Goal: Task Accomplishment & Management: Complete application form

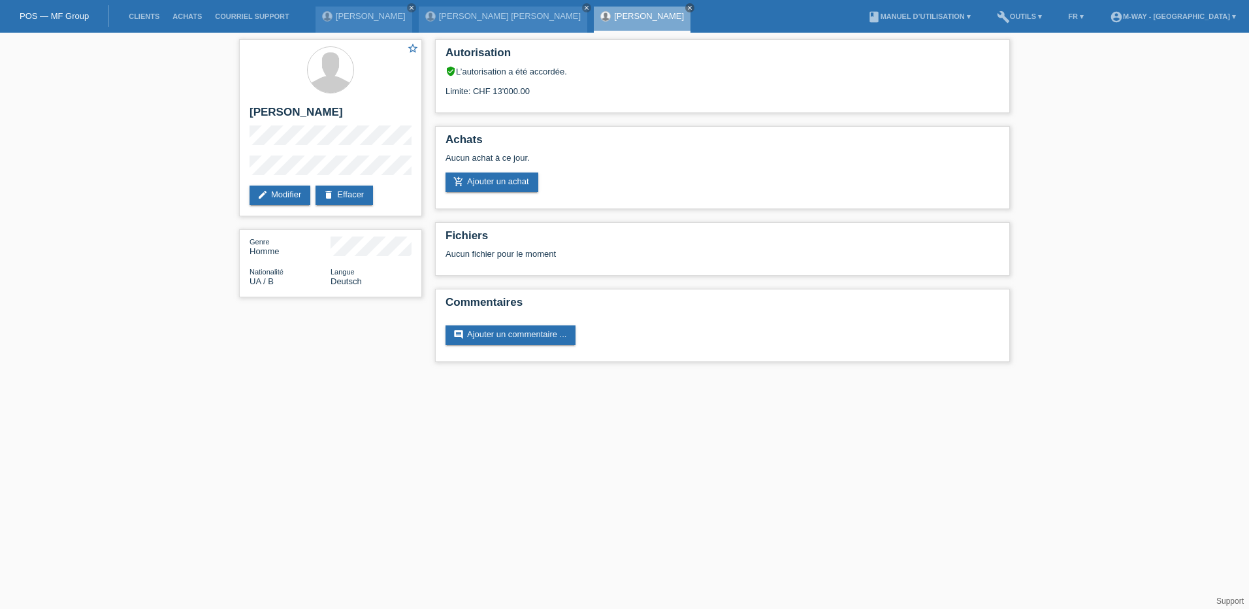
click at [146, 11] on li "Clients" at bounding box center [144, 16] width 44 height 33
click at [146, 16] on link "Clients" at bounding box center [144, 16] width 44 height 8
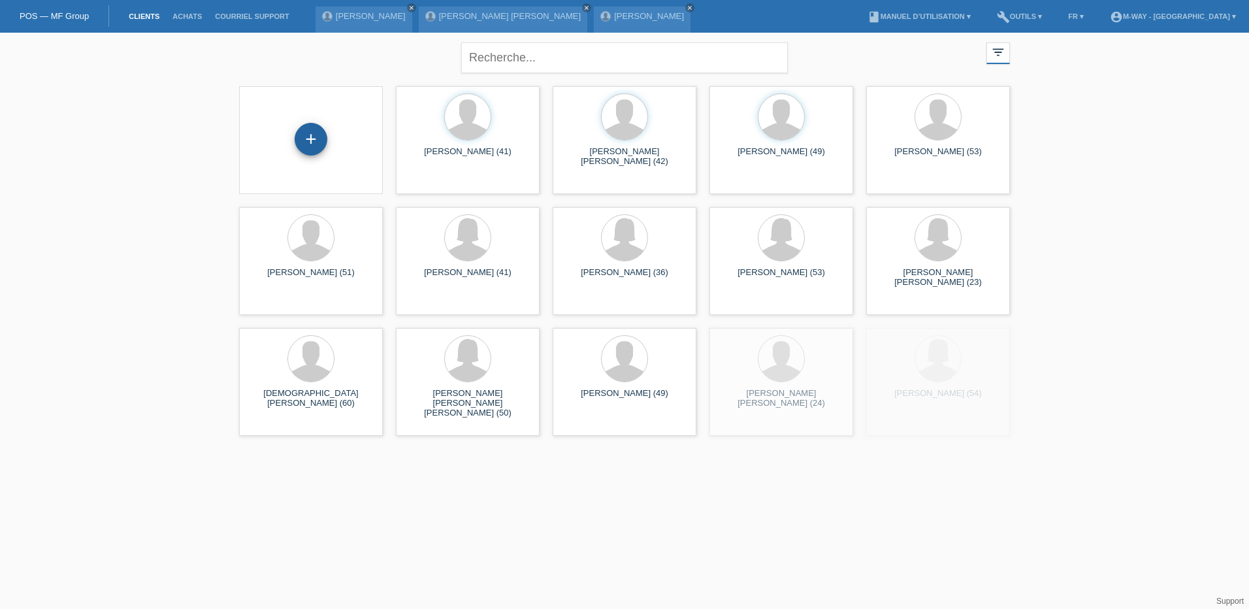
click at [304, 132] on div "+" at bounding box center [310, 139] width 33 height 33
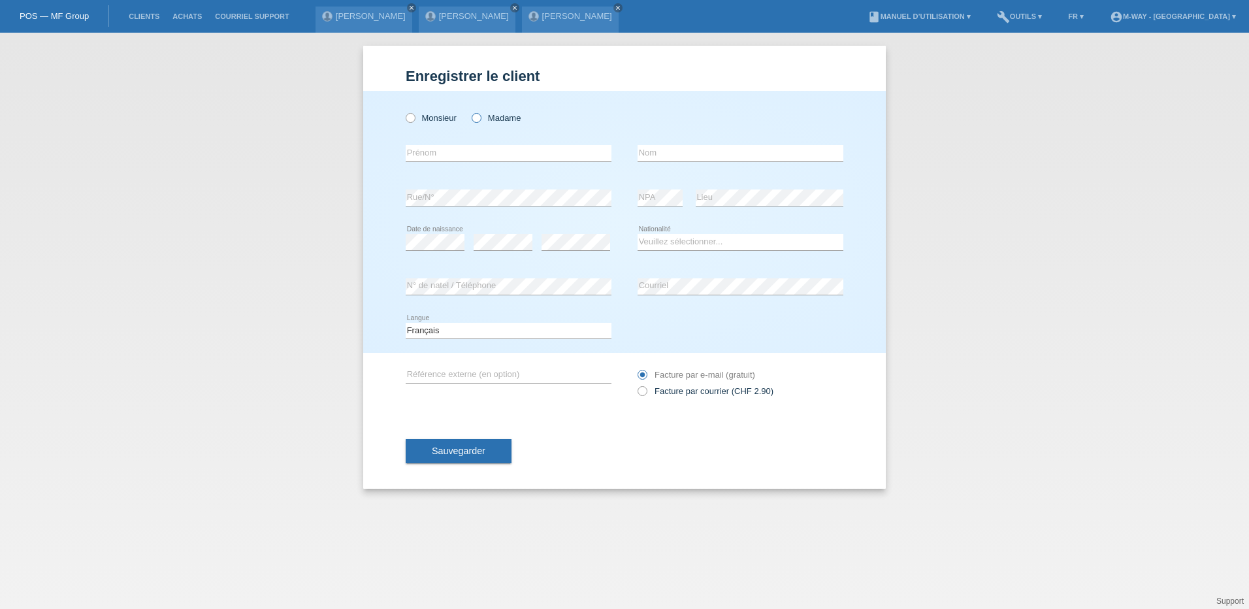
drag, startPoint x: 476, startPoint y: 114, endPoint x: 462, endPoint y: 147, distance: 35.4
click at [470, 111] on icon at bounding box center [470, 111] width 0 height 0
click at [476, 115] on input "Madame" at bounding box center [475, 117] width 8 height 8
radio input "true"
click at [456, 154] on input "text" at bounding box center [509, 153] width 206 height 16
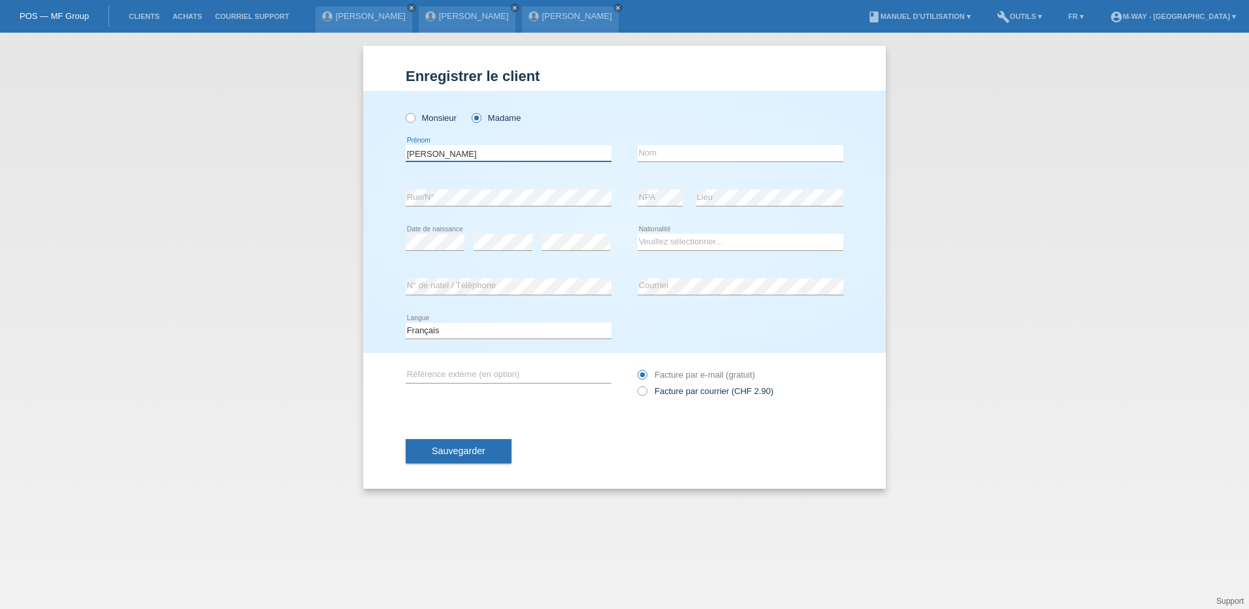
type input "Lou"
click at [710, 155] on input "text" at bounding box center [740, 153] width 206 height 16
type input "[PERSON_NAME]"
click at [680, 234] on select "Veuillez sélectionner... Suisse Allemagne Autriche Liechtenstein ------------ A…" at bounding box center [740, 242] width 206 height 16
click at [637, 234] on select "Veuillez sélectionner... Suisse Allemagne Autriche Liechtenstein ------------ A…" at bounding box center [740, 242] width 206 height 16
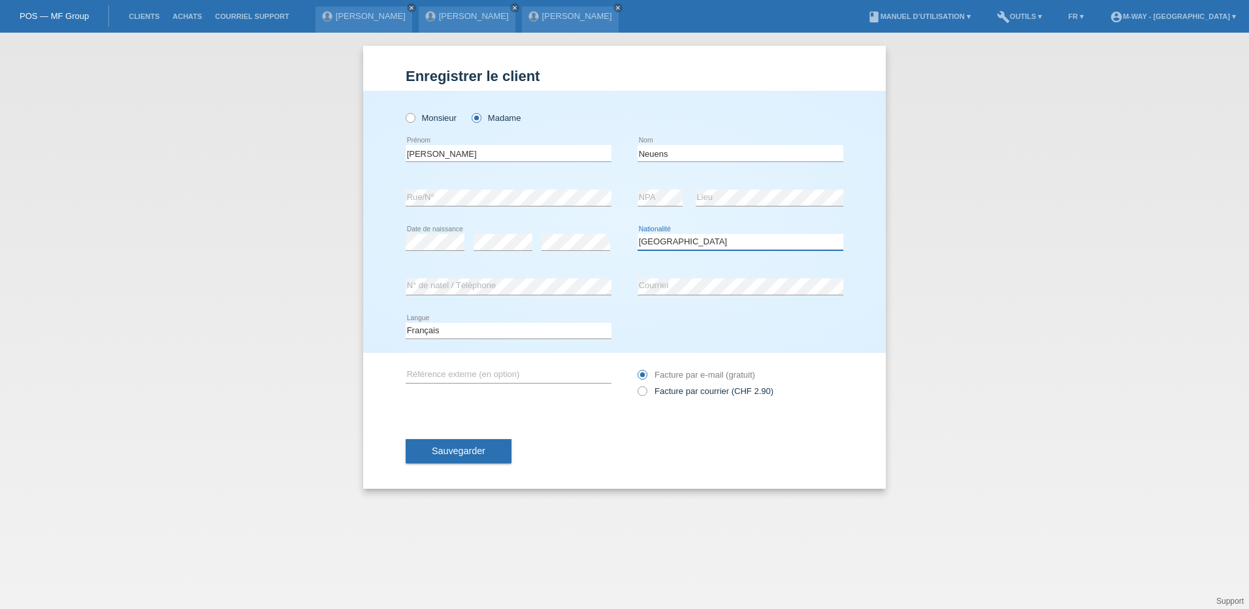
click at [701, 244] on select "Veuillez sélectionner... Suisse Allemagne Autriche Liechtenstein ------------ A…" at bounding box center [740, 242] width 206 height 16
select select "FR"
click at [637, 234] on select "Veuillez sélectionner... Suisse Allemagne Autriche Liechtenstein ------------ A…" at bounding box center [740, 242] width 206 height 16
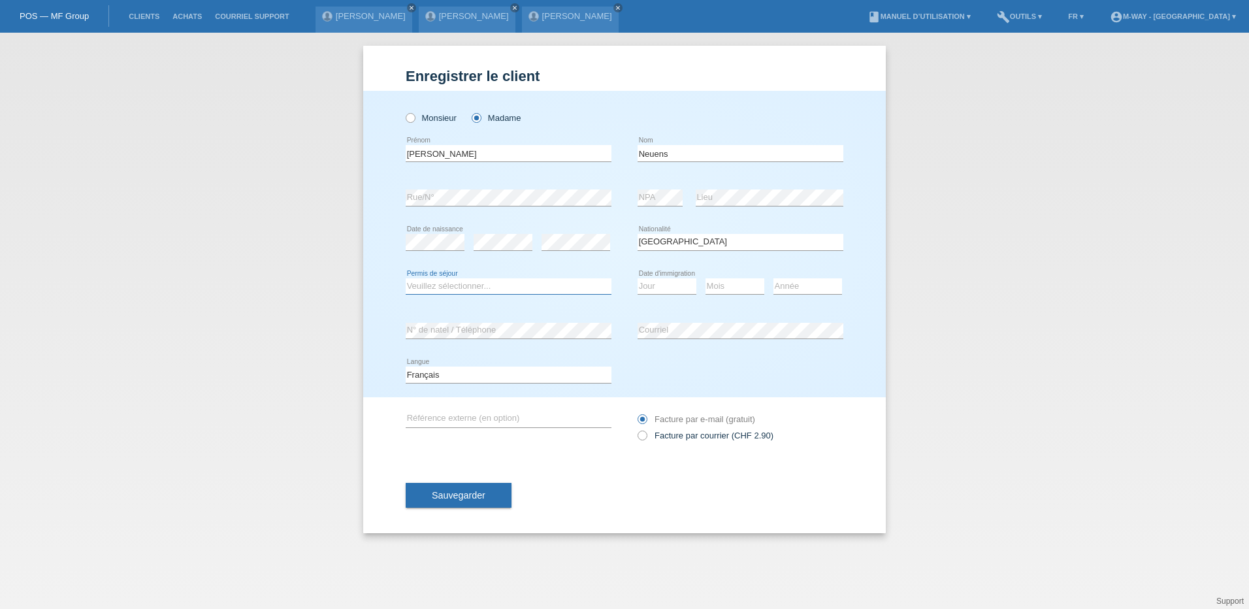
click at [478, 289] on select "Veuillez sélectionner... C B B - Statut de réfugié Autre" at bounding box center [509, 286] width 206 height 16
select select "C"
click at [406, 278] on select "Veuillez sélectionner... C B B - Statut de réfugié Autre" at bounding box center [509, 286] width 206 height 16
click at [660, 287] on select "Jour 01 02 03 04 05 06 07 08 09 10 11" at bounding box center [666, 286] width 59 height 16
click at [665, 282] on select "Jour 01 02 03 04 05 06 07 08 09 10 11" at bounding box center [666, 286] width 59 height 16
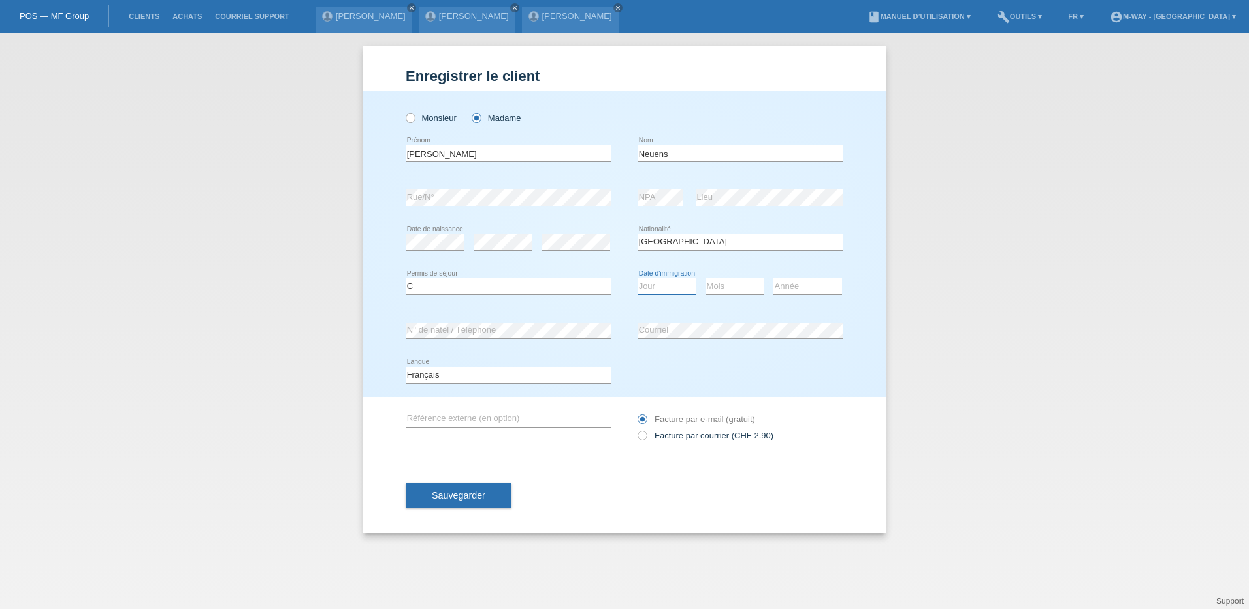
select select "13"
click at [637, 278] on select "Jour 01 02 03 04 05 06 07 08 09 10 11" at bounding box center [666, 286] width 59 height 16
click at [726, 285] on select "Mois 01 02 03 04 05 06 07 08 09 10 11" at bounding box center [734, 286] width 59 height 16
select select "02"
click at [705, 278] on select "Mois 01 02 03 04 05 06 07 08 09 10 11" at bounding box center [734, 286] width 59 height 16
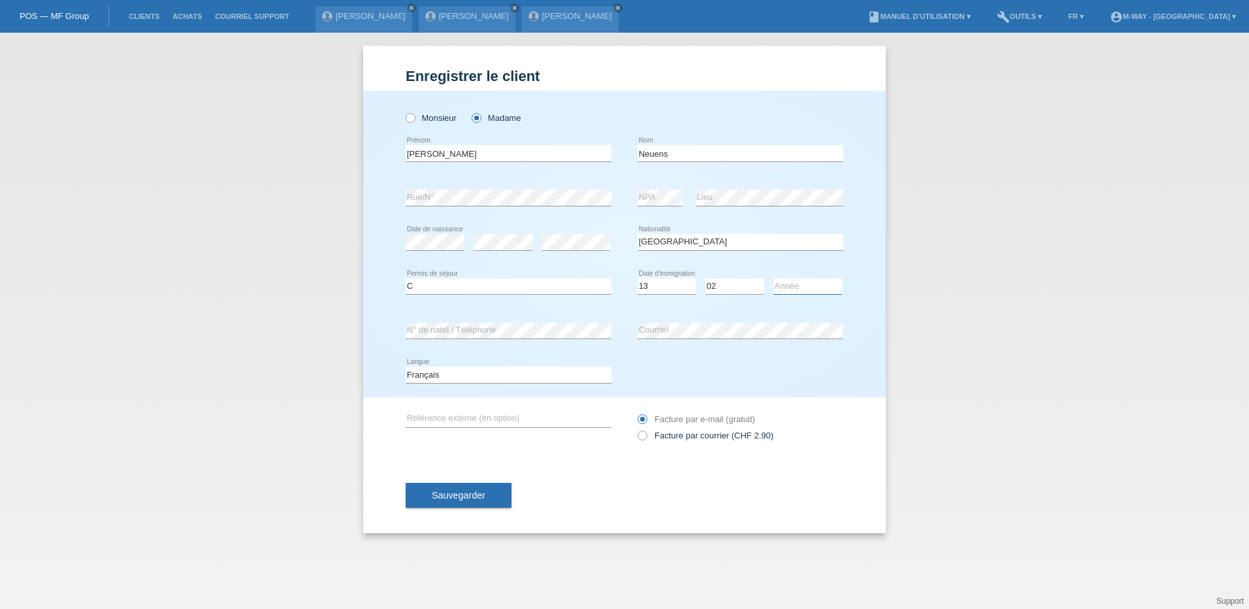
click at [787, 287] on select "Année 2025 2024 2023 2022 2021 2020 2019 2018 2017 2016 2015 2014 2013 2012 201…" at bounding box center [807, 286] width 69 height 16
select select "2017"
click at [773, 278] on select "Année 2025 2024 2023 2022 2021 2020 2019 2018 2017 2016 2015 2014 2013 2012 201…" at bounding box center [807, 286] width 69 height 16
click at [462, 497] on span "Sauvegarder" at bounding box center [459, 495] width 54 height 10
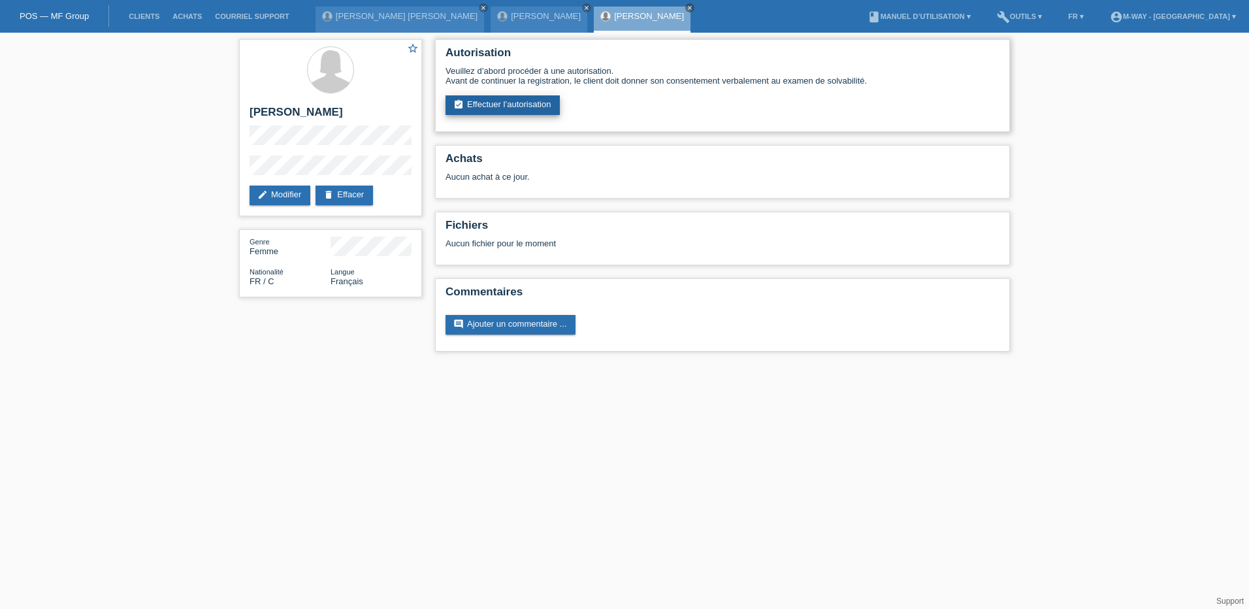
click at [525, 105] on link "assignment_turned_in Effectuer l’autorisation" at bounding box center [502, 105] width 114 height 20
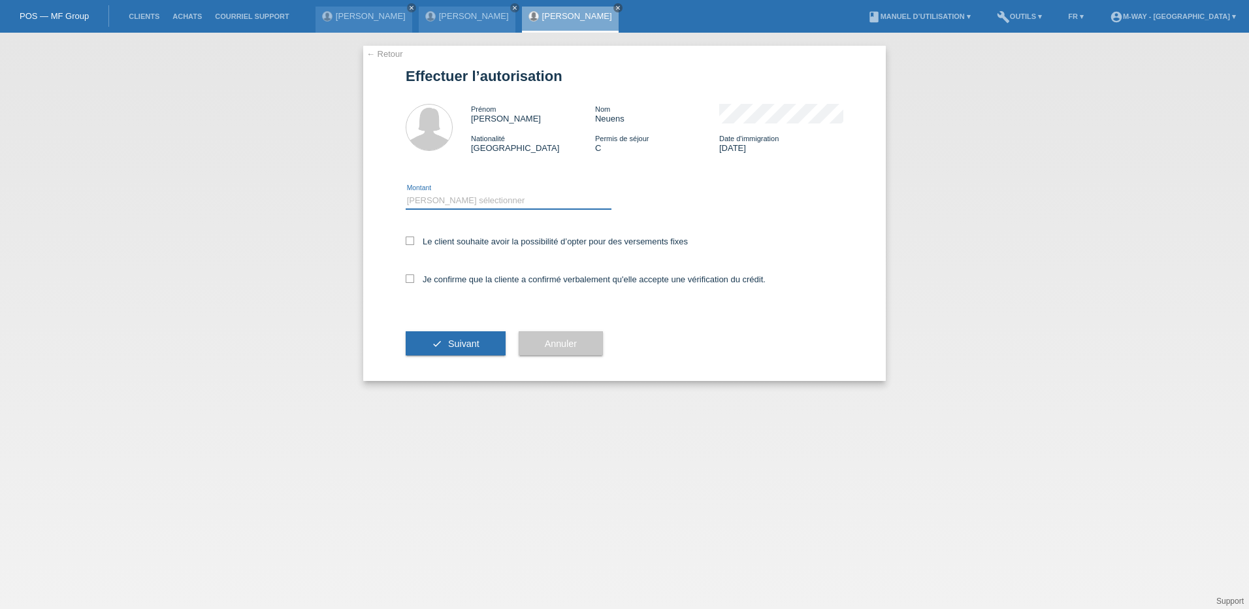
click at [454, 197] on select "Veuillez sélectionner CHF 1.00 - CHF 499.00 CHF 500.00 - CHF 1'999.00 CHF 2'000…" at bounding box center [509, 201] width 206 height 16
select select "3"
click at [406, 193] on select "Veuillez sélectionner CHF 1.00 - CHF 499.00 CHF 500.00 - CHF 1'999.00 CHF 2'000…" at bounding box center [509, 201] width 206 height 16
click at [406, 240] on icon at bounding box center [410, 240] width 8 height 8
click at [406, 240] on input "Le client souhaite avoir la possibilité d’opter pour des versements fixes" at bounding box center [410, 240] width 8 height 8
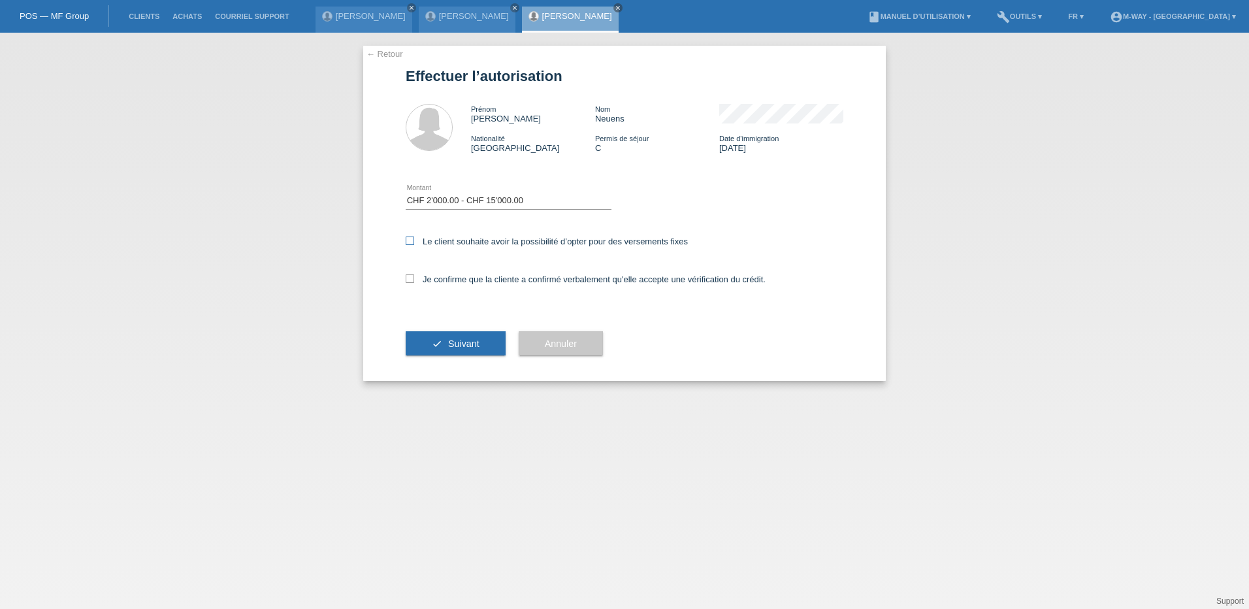
checkbox input "true"
click at [406, 274] on icon at bounding box center [410, 278] width 8 height 8
click at [406, 274] on input "Je confirme que la cliente a confirmé verbalement qu'elle accepte une vérificat…" at bounding box center [410, 278] width 8 height 8
checkbox input "true"
click at [440, 340] on icon "check" at bounding box center [437, 343] width 10 height 10
